Goal: Manage account settings

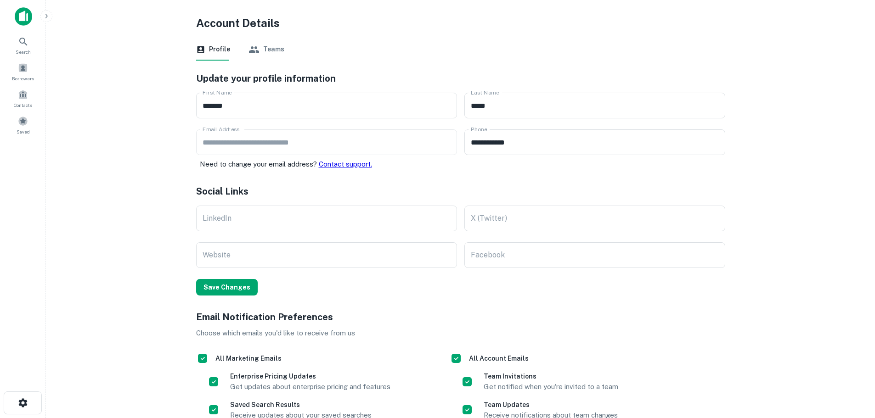
click at [45, 19] on icon "button" at bounding box center [46, 15] width 7 height 7
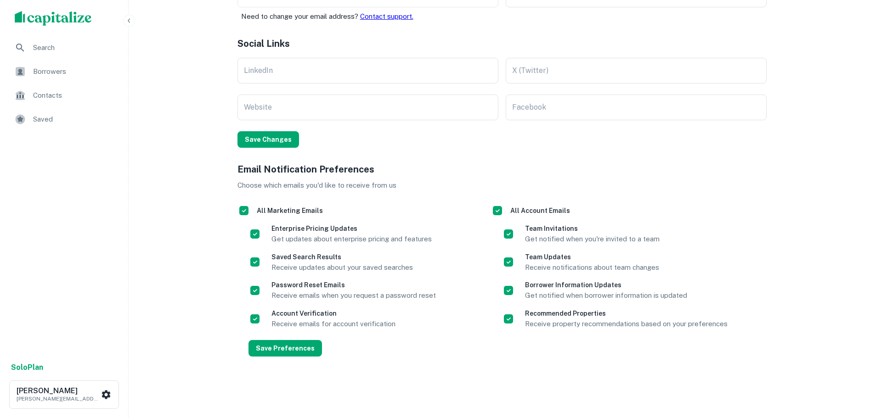
scroll to position [149, 0]
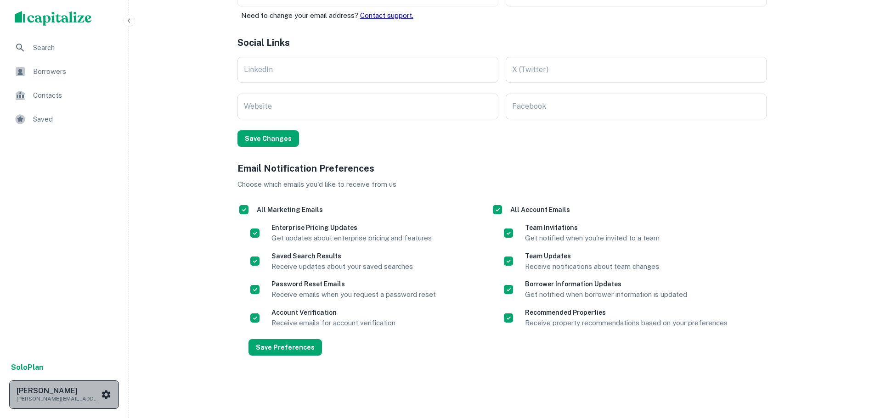
click at [108, 393] on icon "scrollable content" at bounding box center [106, 394] width 9 height 9
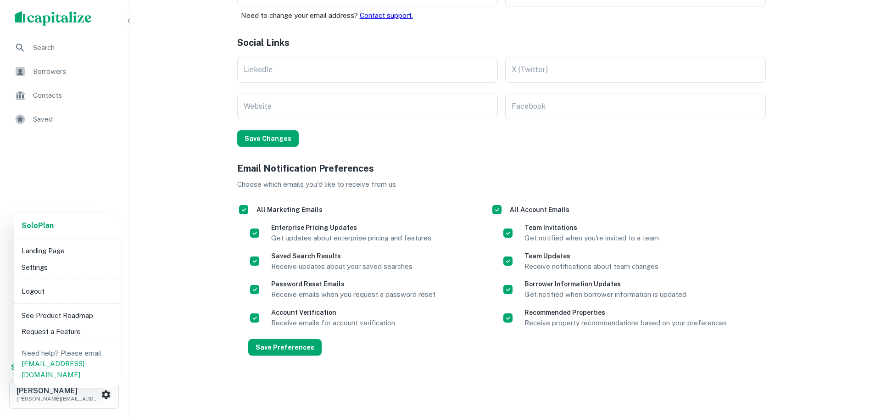
click at [72, 187] on div at bounding box center [440, 209] width 881 height 418
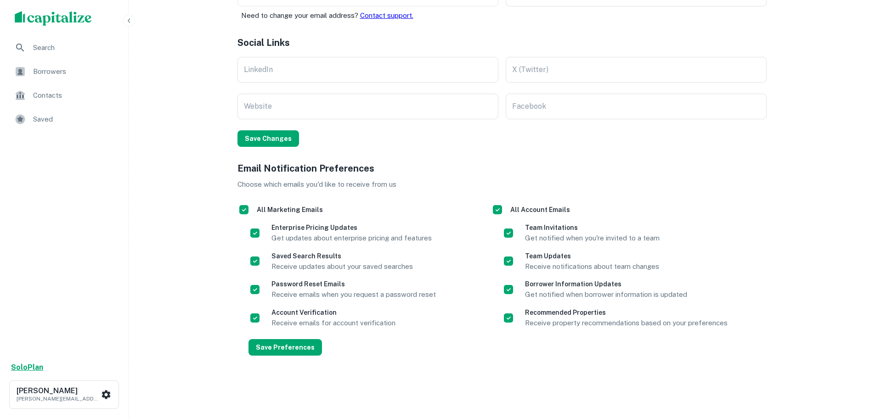
click at [30, 365] on strong "Solo Plan" at bounding box center [27, 367] width 32 height 9
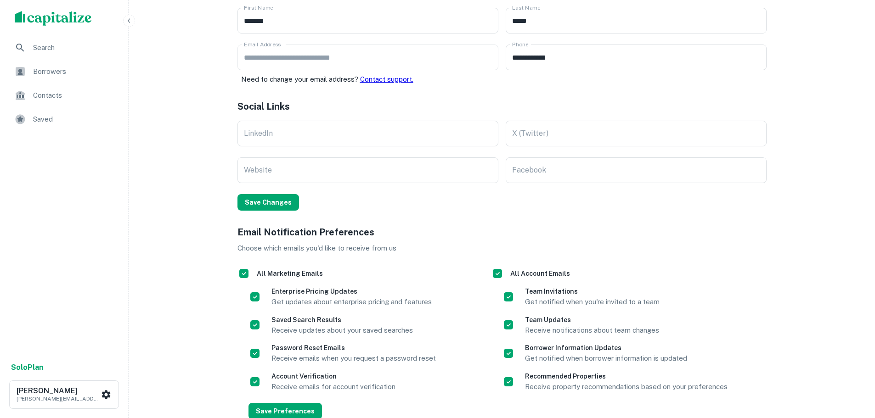
scroll to position [149, 0]
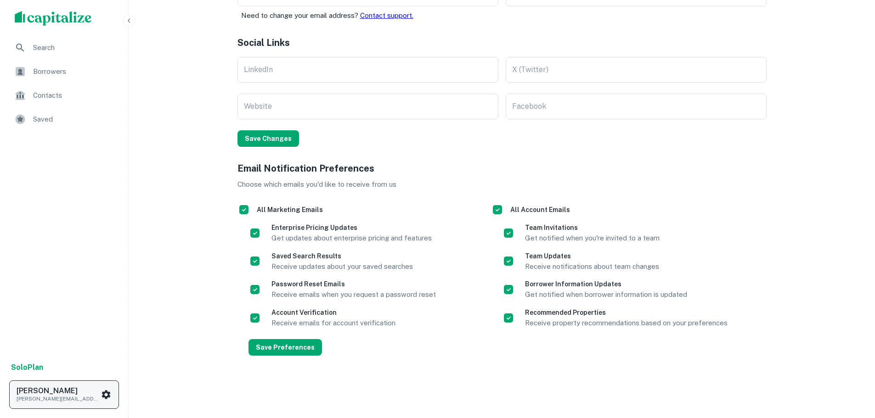
click at [105, 393] on icon "scrollable content" at bounding box center [106, 394] width 9 height 9
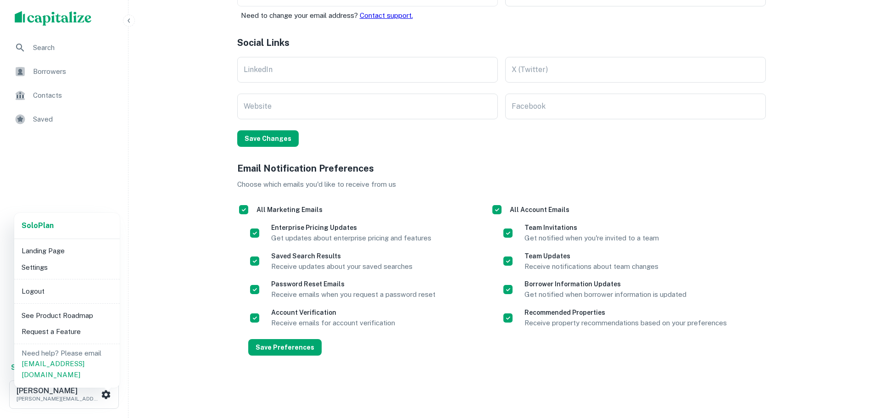
click at [49, 269] on li "Settings" at bounding box center [67, 267] width 98 height 17
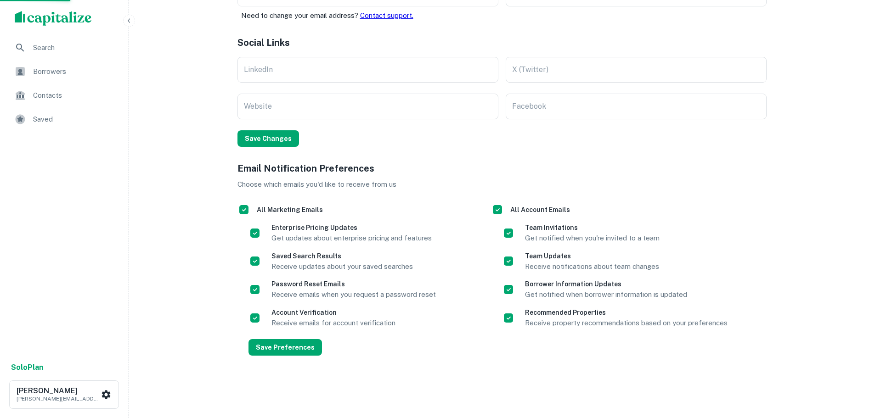
scroll to position [0, 0]
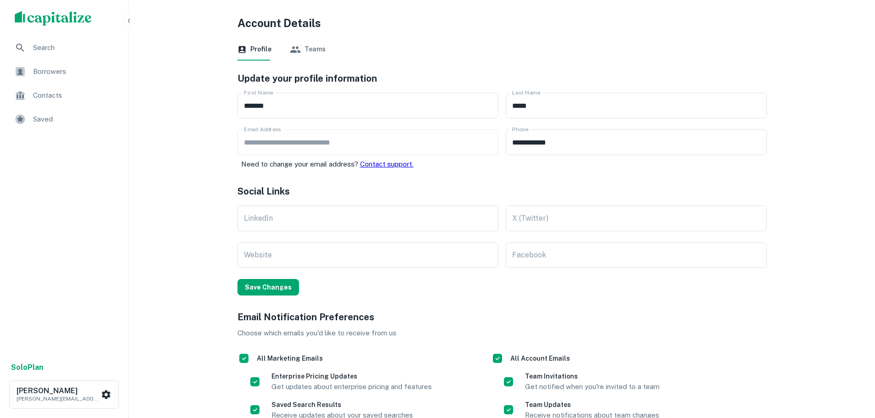
click at [309, 50] on button "Teams" at bounding box center [308, 50] width 36 height 22
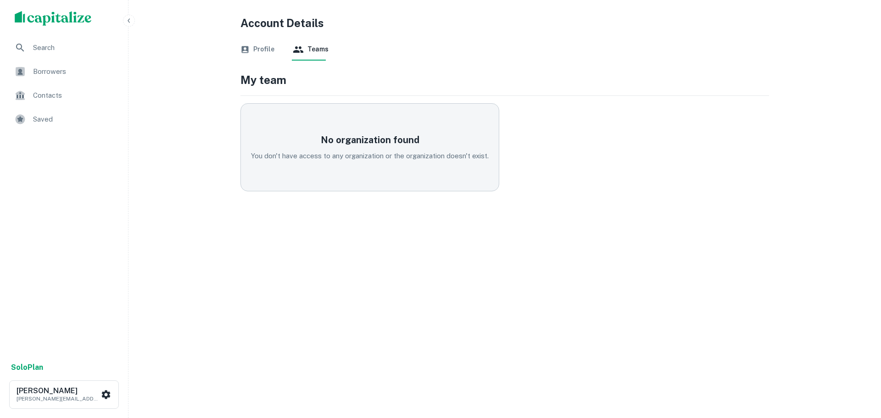
click at [250, 47] on button "Profile" at bounding box center [258, 50] width 34 height 22
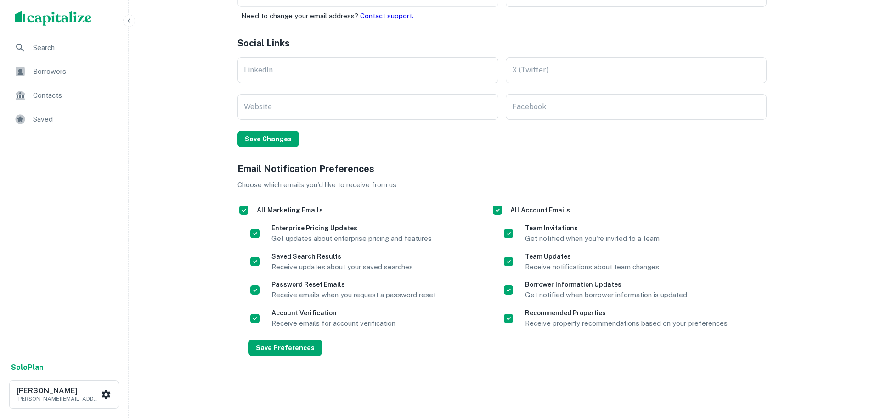
scroll to position [149, 0]
click at [26, 370] on strong "Solo Plan" at bounding box center [27, 367] width 32 height 9
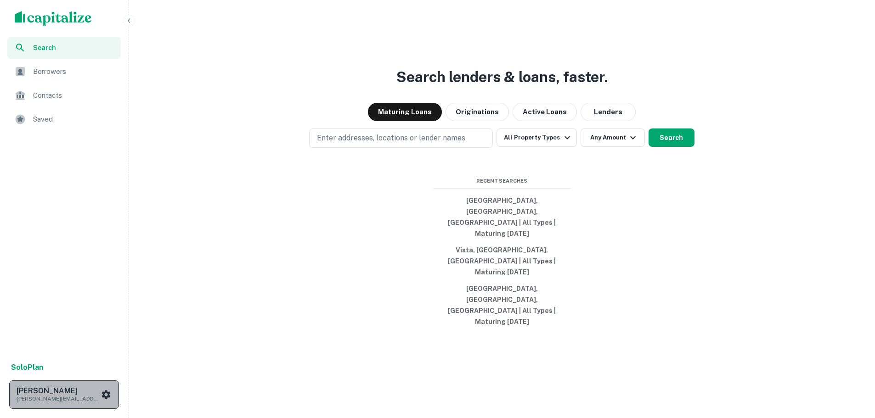
click at [54, 397] on p "[PERSON_NAME][EMAIL_ADDRESS][PERSON_NAME][DOMAIN_NAME]" at bounding box center [58, 399] width 83 height 8
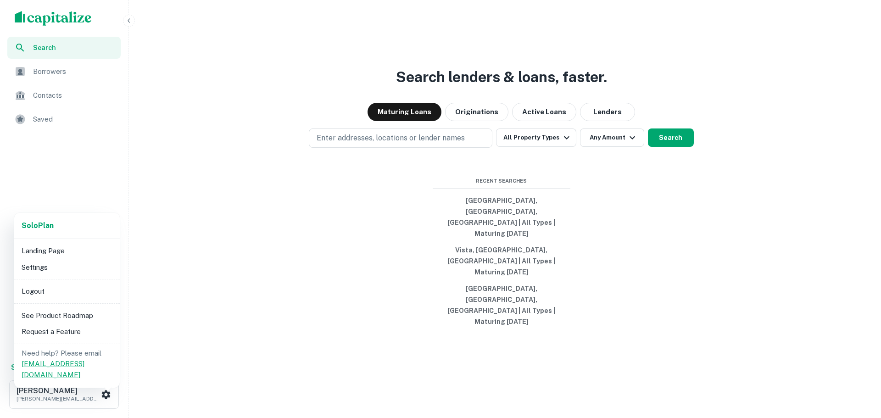
click at [59, 366] on link "[EMAIL_ADDRESS][DOMAIN_NAME]" at bounding box center [53, 369] width 63 height 19
